Goal: Task Accomplishment & Management: Use online tool/utility

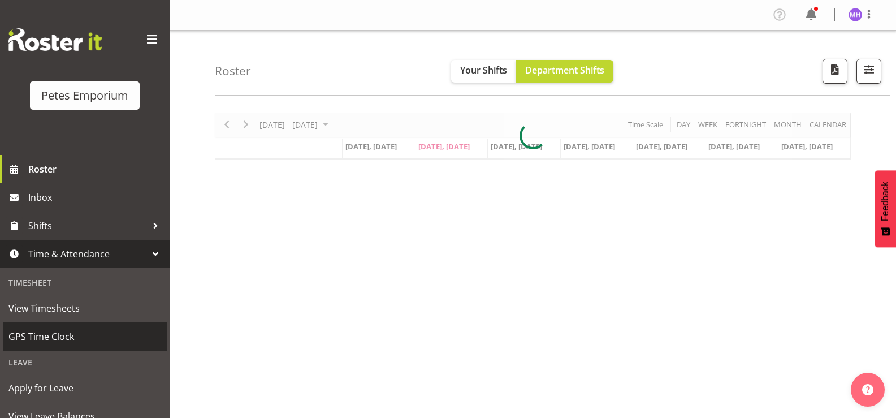
click at [54, 346] on link "GPS Time Clock" at bounding box center [85, 336] width 164 height 28
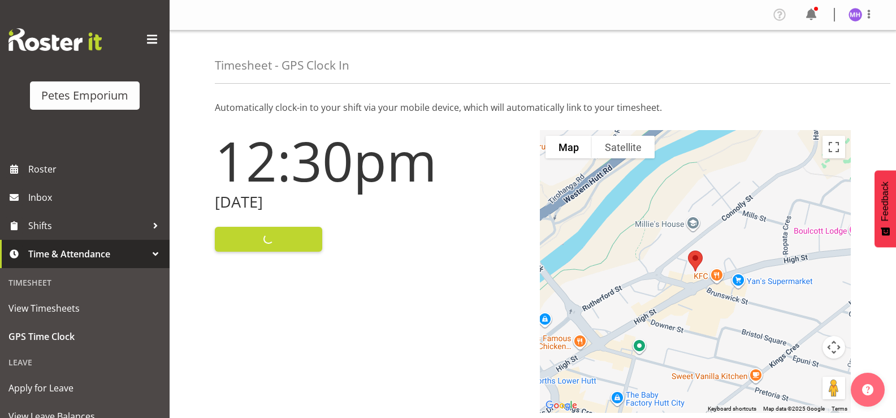
click at [258, 241] on div "Clock In" at bounding box center [370, 237] width 311 height 27
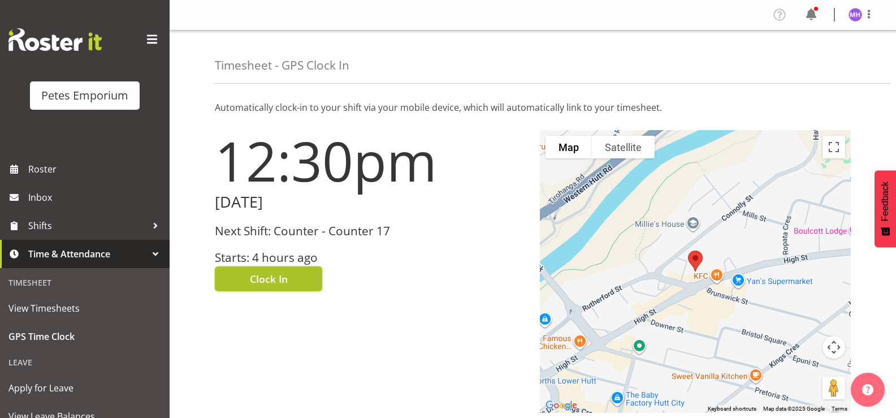
click at [278, 281] on span "Clock In" at bounding box center [269, 278] width 38 height 15
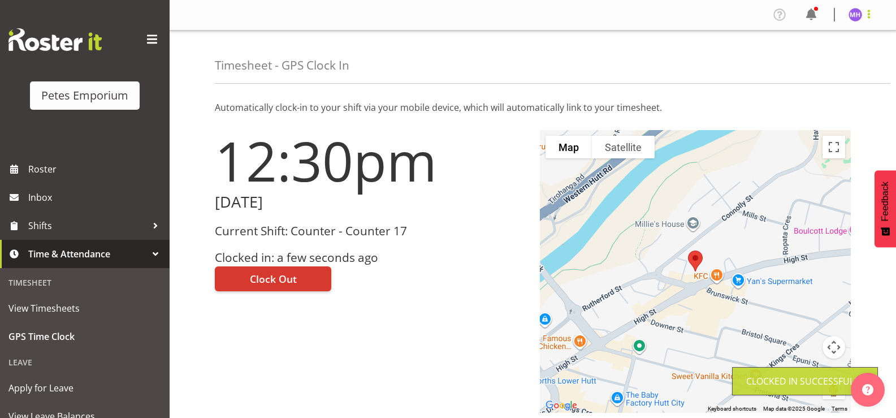
click at [868, 17] on span at bounding box center [869, 14] width 14 height 14
click at [842, 64] on link "Log Out" at bounding box center [821, 59] width 109 height 20
